Goal: Information Seeking & Learning: Compare options

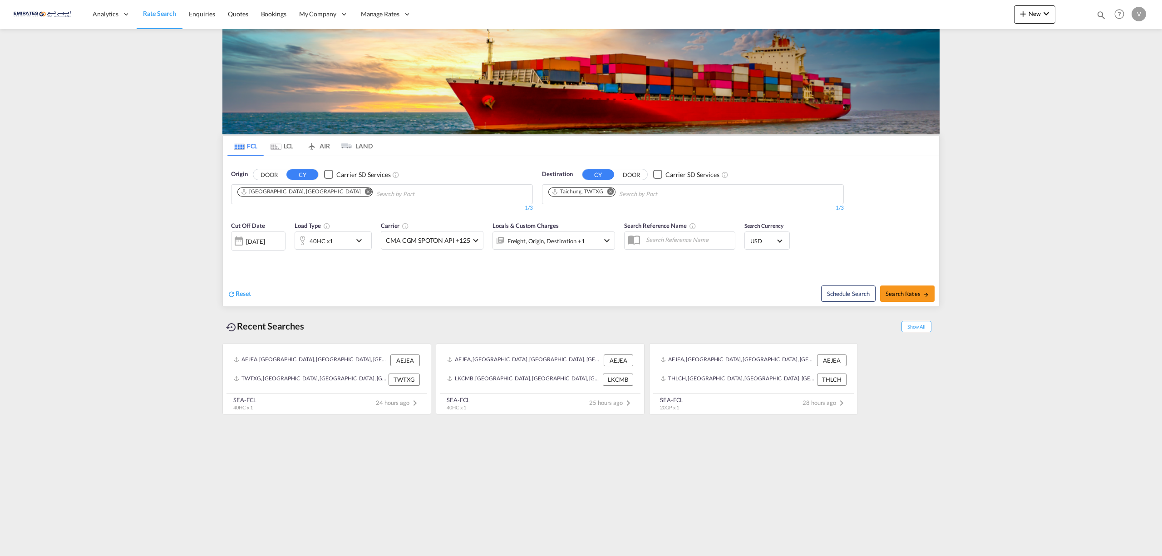
click at [614, 192] on md-icon "Remove" at bounding box center [611, 191] width 7 height 7
type input "rotterdam"
click at [588, 243] on div "Rotterdam Netherlands NLRTM" at bounding box center [619, 256] width 173 height 27
click at [360, 242] on md-icon "icon-chevron-down" at bounding box center [361, 240] width 15 height 11
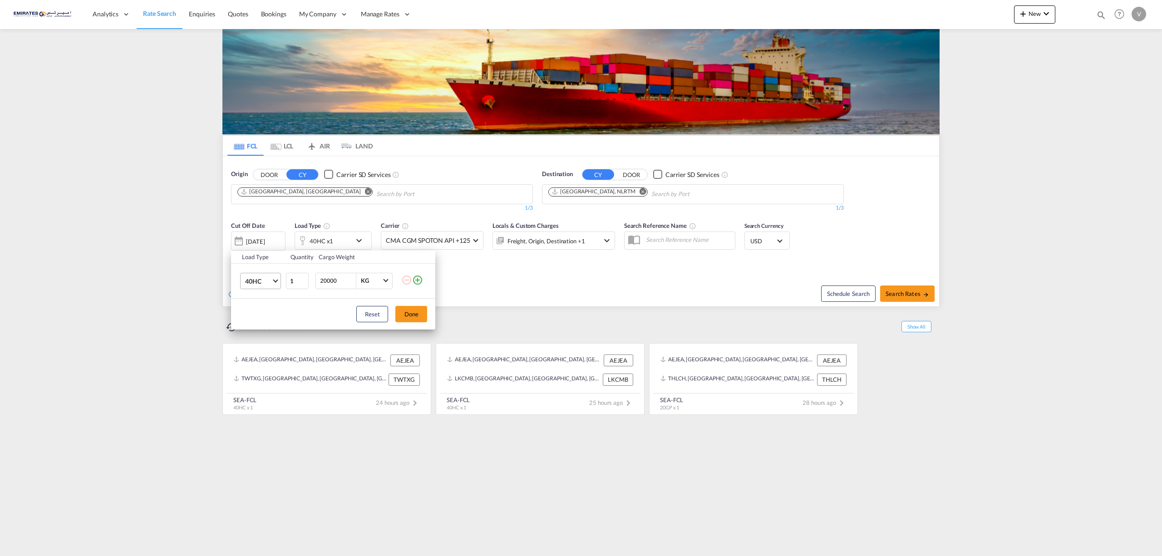
click at [279, 276] on md-select-value "40HC" at bounding box center [262, 280] width 36 height 15
click at [252, 237] on div "20GP" at bounding box center [253, 237] width 16 height 9
click at [419, 315] on button "Done" at bounding box center [411, 314] width 32 height 16
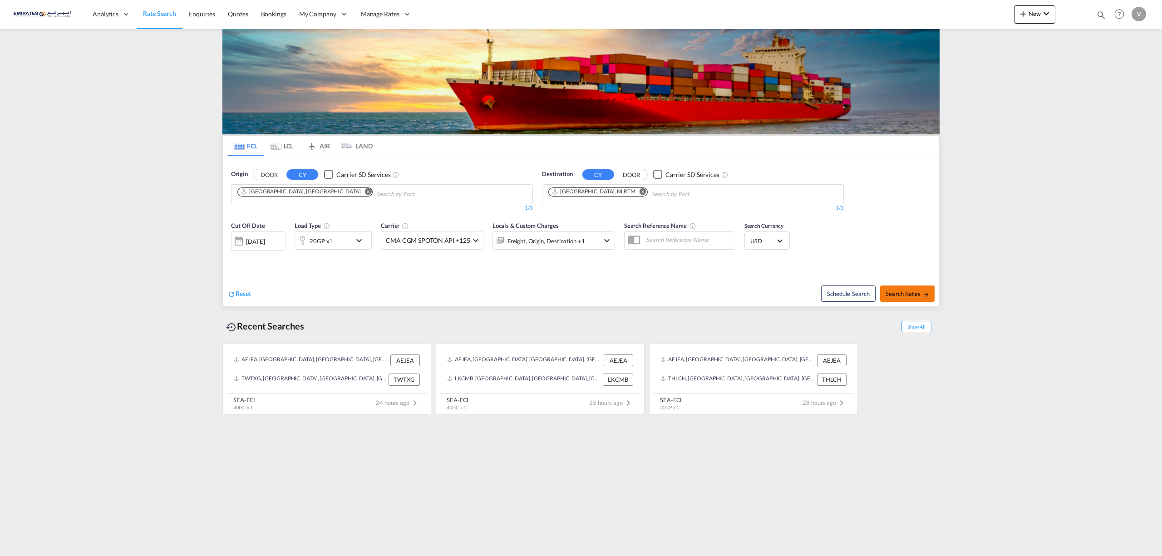
click at [903, 296] on span "Search Rates" at bounding box center [908, 293] width 44 height 7
type input "AEJEA to NLRTM / 19 Sep 2025"
